Goal: Navigation & Orientation: Find specific page/section

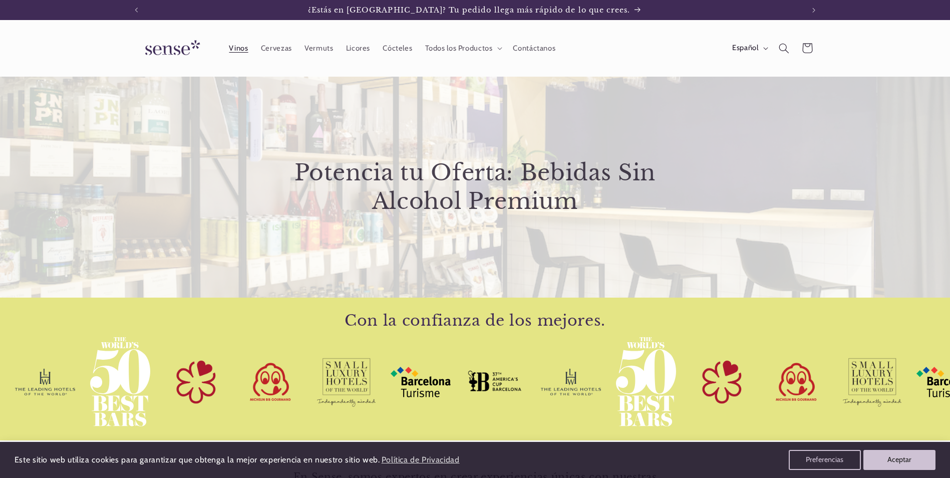
click at [245, 52] on span "Vinos" at bounding box center [238, 49] width 19 height 10
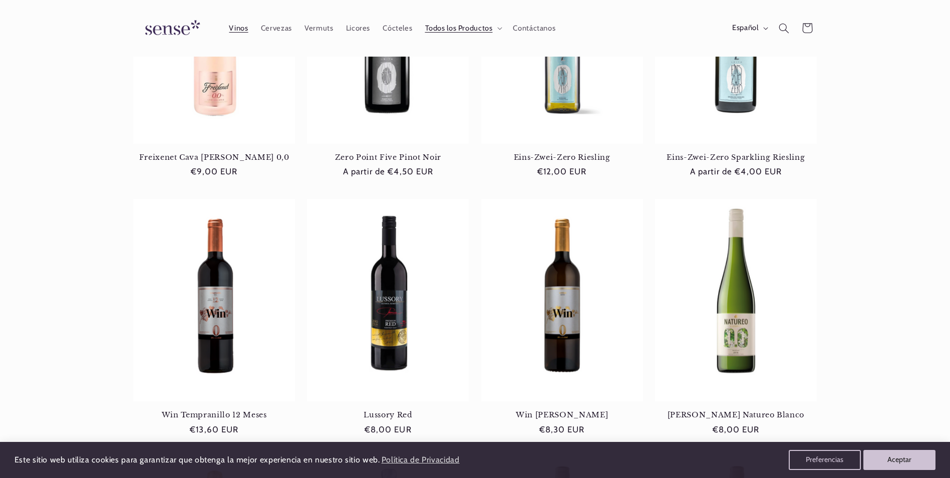
scroll to position [50, 0]
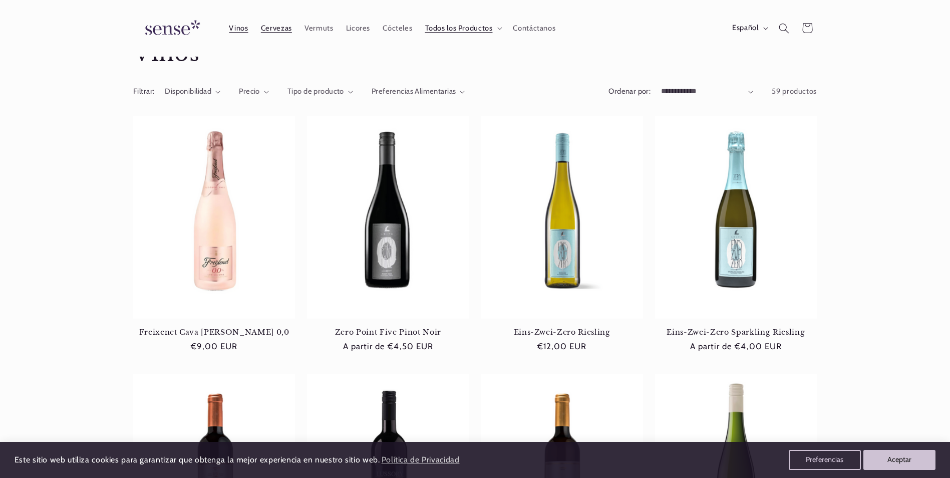
click at [280, 32] on span "Cervezas" at bounding box center [276, 29] width 31 height 10
